Goal: Information Seeking & Learning: Learn about a topic

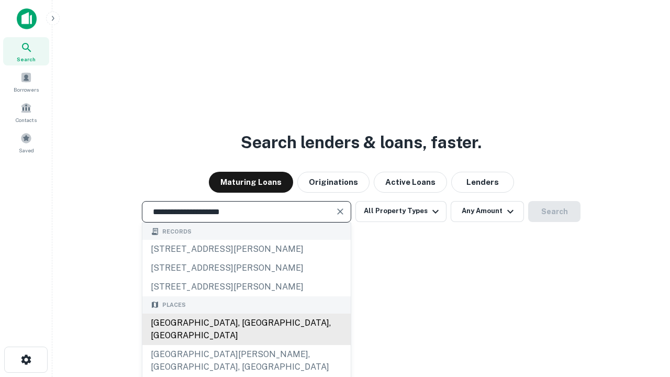
click at [246, 345] on div "[GEOGRAPHIC_DATA], [GEOGRAPHIC_DATA], [GEOGRAPHIC_DATA]" at bounding box center [246, 329] width 208 height 31
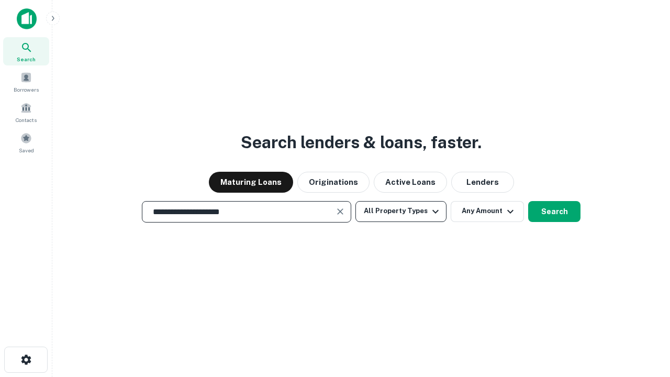
type input "**********"
click at [401, 211] on button "All Property Types" at bounding box center [400, 211] width 91 height 21
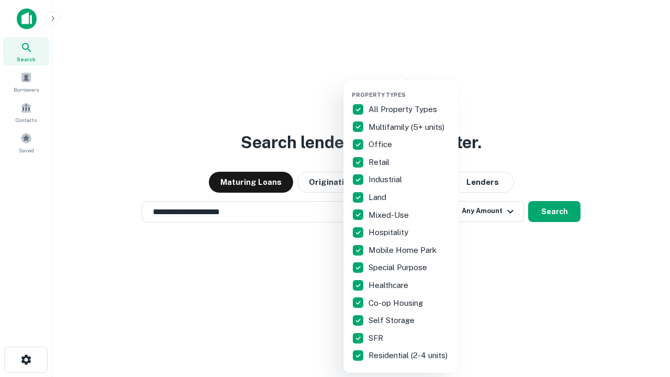
click at [409, 88] on button "button" at bounding box center [409, 88] width 115 height 1
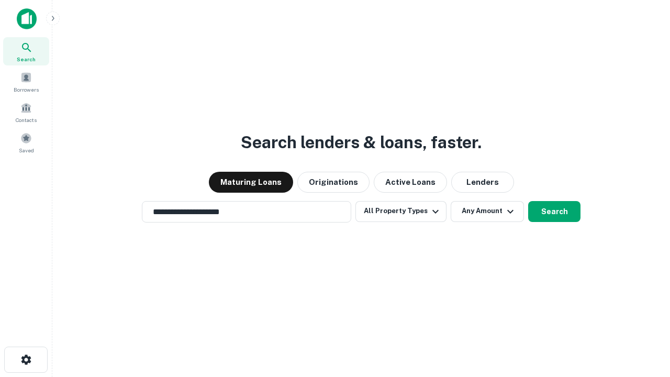
scroll to position [6, 126]
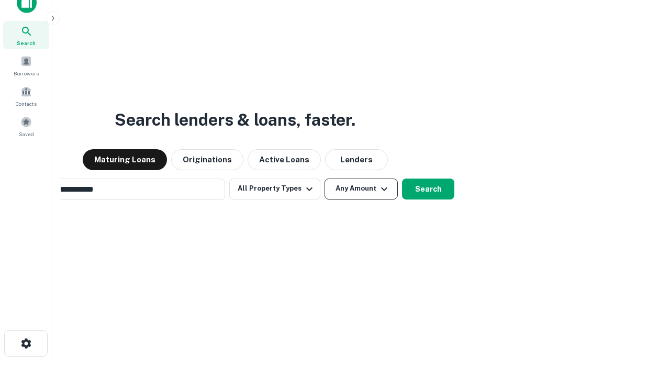
click at [325, 179] on button "Any Amount" at bounding box center [361, 189] width 73 height 21
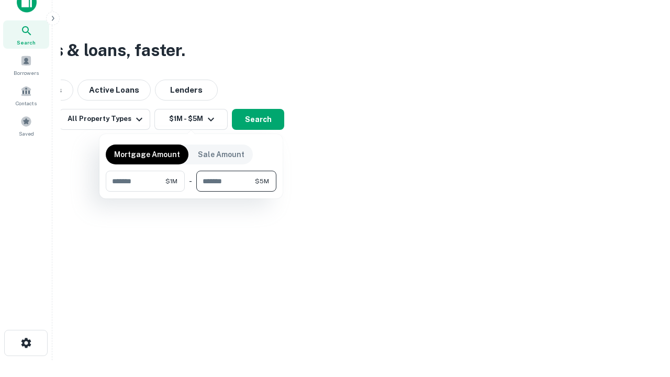
type input "*******"
click at [191, 192] on button "button" at bounding box center [191, 192] width 171 height 1
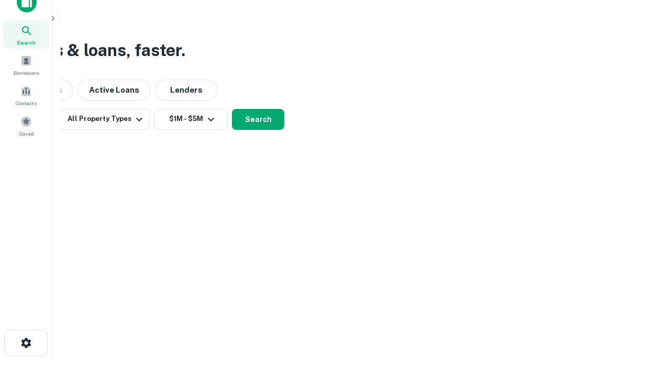
scroll to position [6, 193]
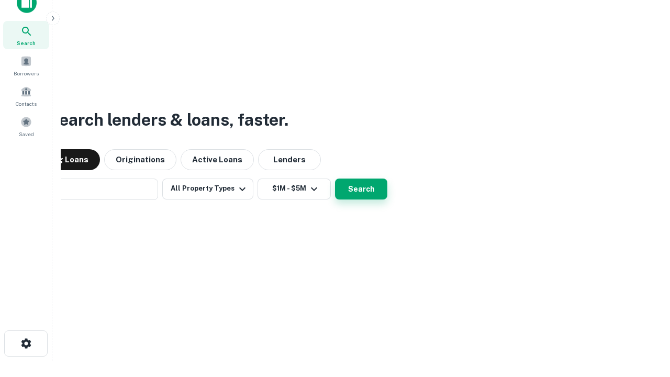
click at [335, 179] on button "Search" at bounding box center [361, 189] width 52 height 21
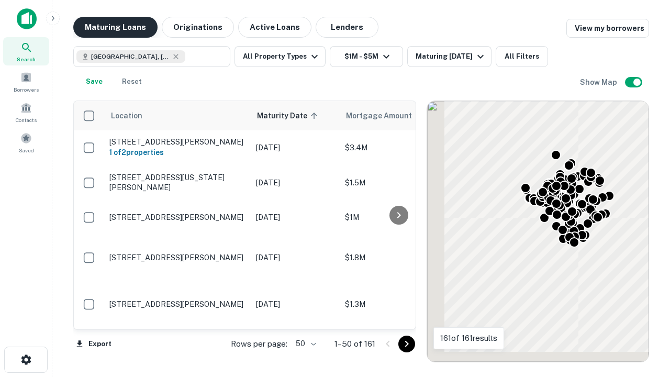
click at [115, 27] on button "Maturing Loans" at bounding box center [115, 27] width 84 height 21
